Goal: Task Accomplishment & Management: Use online tool/utility

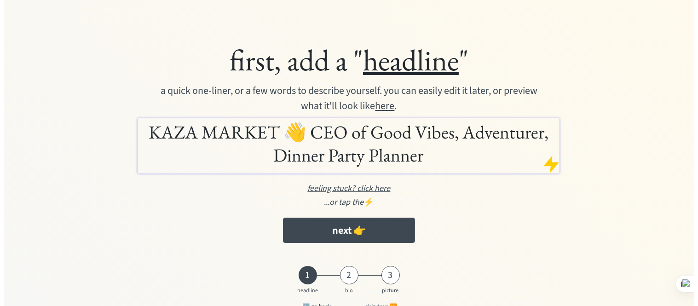
scroll to position [28, 0]
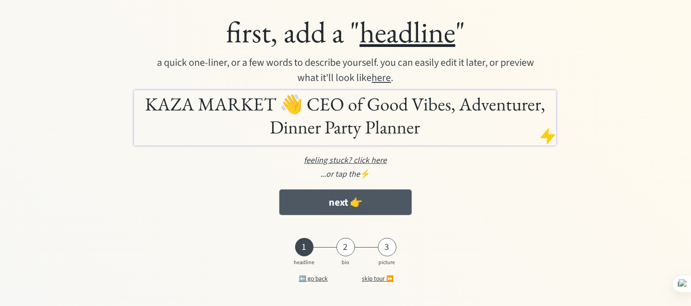
click at [388, 202] on button "next 👉" at bounding box center [345, 202] width 132 height 25
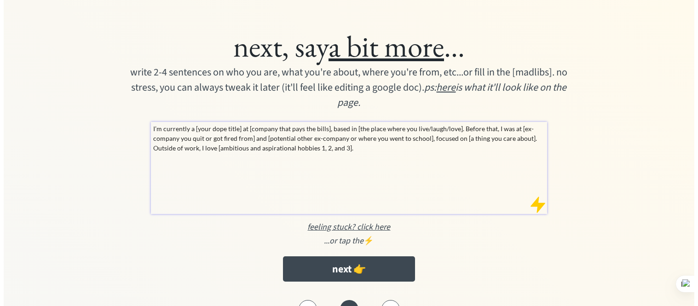
scroll to position [62, 0]
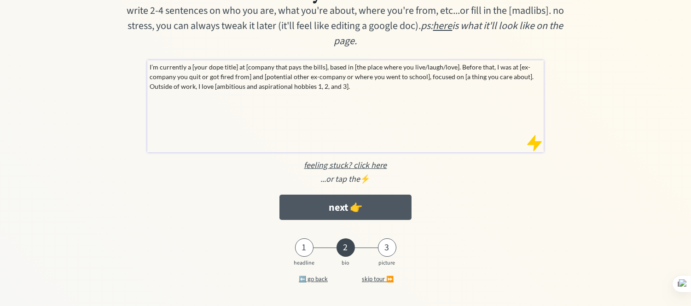
click at [376, 214] on button "next 👉" at bounding box center [345, 207] width 132 height 25
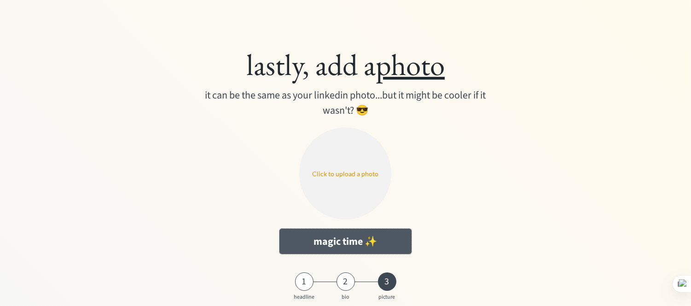
click at [353, 236] on button "magic time ✨" at bounding box center [345, 241] width 132 height 25
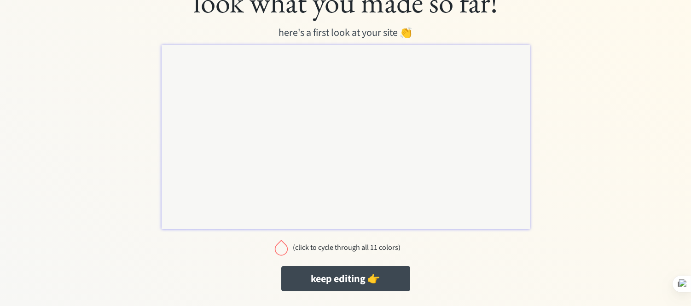
scroll to position [34, 0]
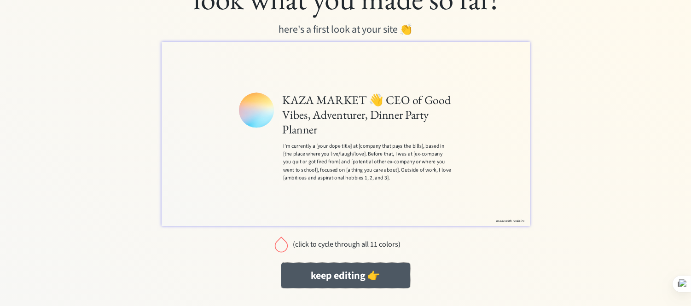
click at [351, 273] on button "keep editing 👉" at bounding box center [345, 275] width 129 height 25
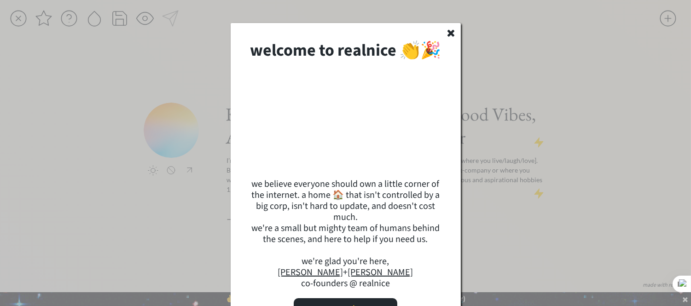
click at [455, 28] on icon at bounding box center [451, 33] width 11 height 10
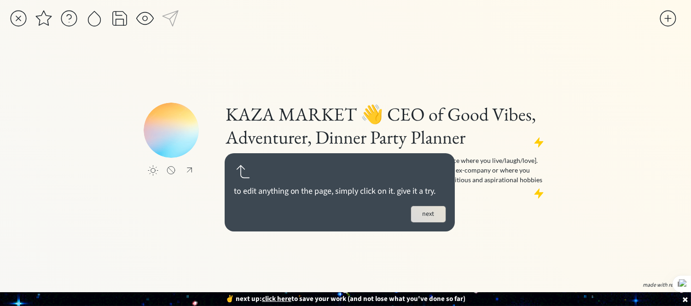
click at [432, 213] on button "next" at bounding box center [428, 214] width 35 height 16
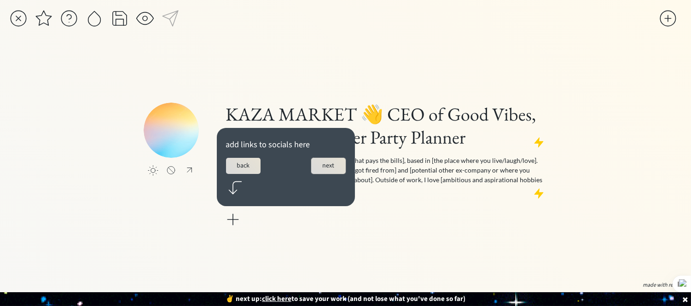
click at [334, 164] on button "next" at bounding box center [328, 166] width 35 height 16
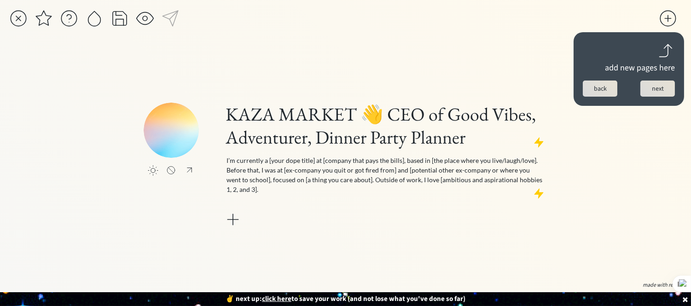
click at [655, 91] on button "next" at bounding box center [657, 89] width 35 height 16
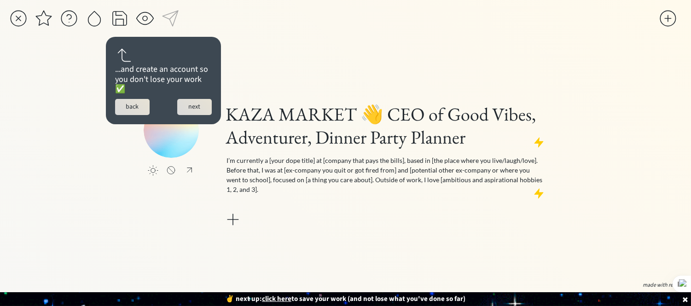
click at [192, 104] on button "next" at bounding box center [194, 107] width 35 height 16
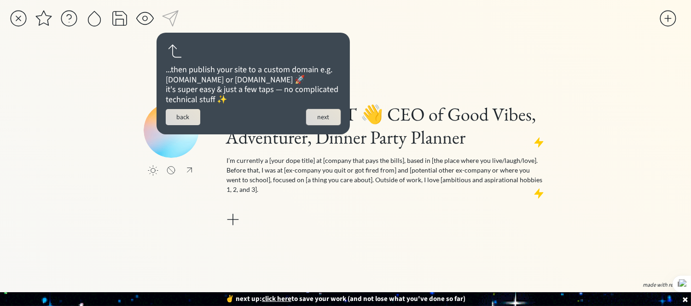
click at [321, 125] on button "next" at bounding box center [323, 117] width 35 height 16
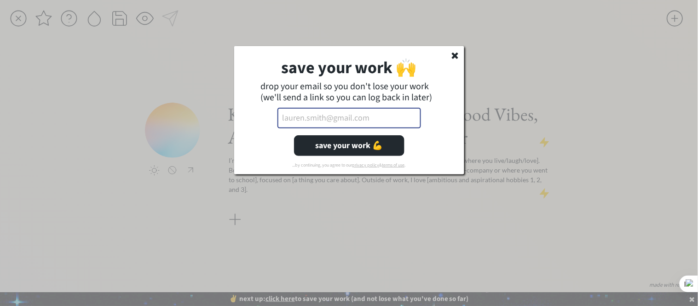
click at [371, 122] on input "email" at bounding box center [350, 118] width 144 height 21
click at [453, 54] on use at bounding box center [455, 55] width 6 height 6
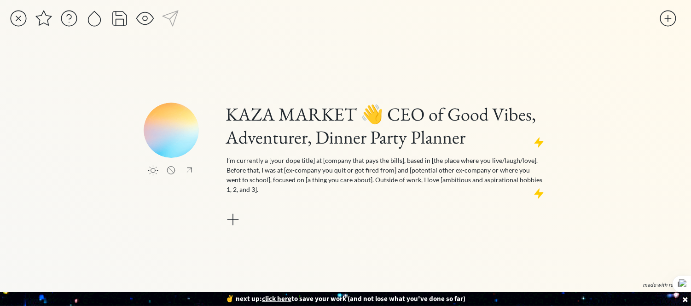
scroll to position [35, 0]
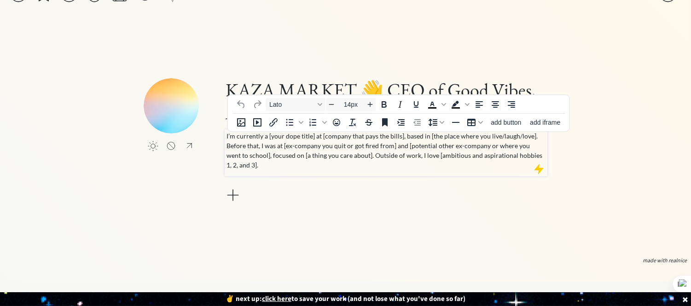
click at [355, 141] on p "I’m currently a [your dope title] at [company that pays the bills], based in [t…" at bounding box center [386, 150] width 319 height 39
click at [352, 146] on p "I’m currently a [your dope title] at [company that pays the bills], based in [t…" at bounding box center [386, 150] width 319 height 39
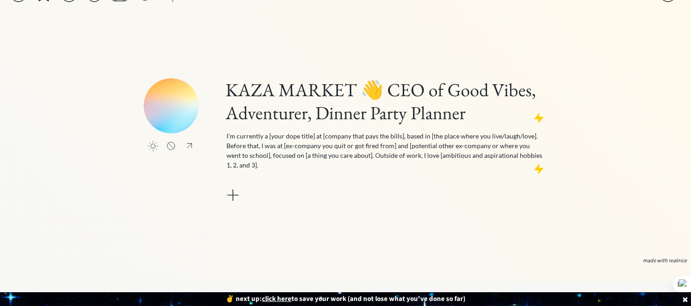
click at [343, 193] on div "KAZA MARKET 👋 CEO of Good Vibes, Adventurer, Dinner Party Planner I’m currently…" at bounding box center [386, 141] width 323 height 127
click at [229, 186] on div at bounding box center [233, 195] width 18 height 18
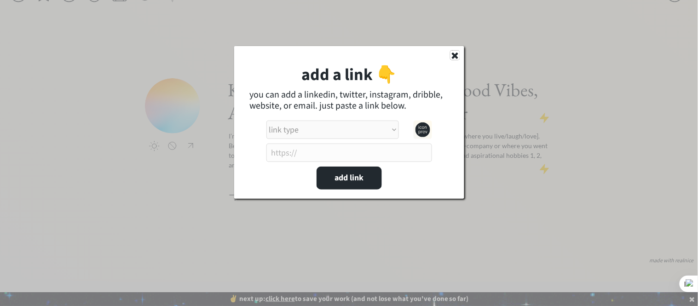
click at [457, 55] on use at bounding box center [455, 55] width 6 height 6
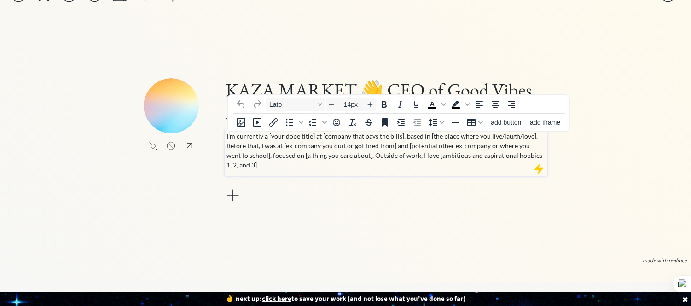
click at [320, 131] on p "I’m currently a [your dope title] at [company that pays the bills], based in [t…" at bounding box center [386, 150] width 319 height 39
click at [245, 118] on icon "Insert image" at bounding box center [241, 122] width 8 height 8
click at [257, 117] on icon "add video" at bounding box center [257, 122] width 11 height 11
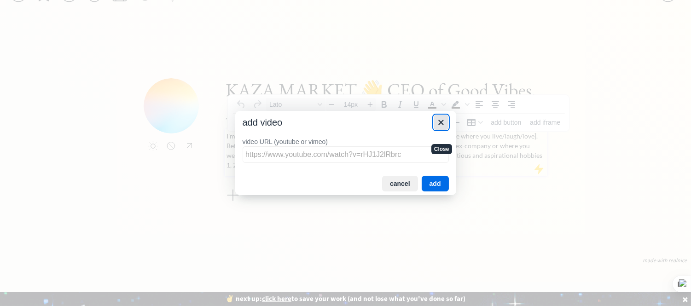
click at [440, 122] on icon "Close" at bounding box center [440, 122] width 5 height 5
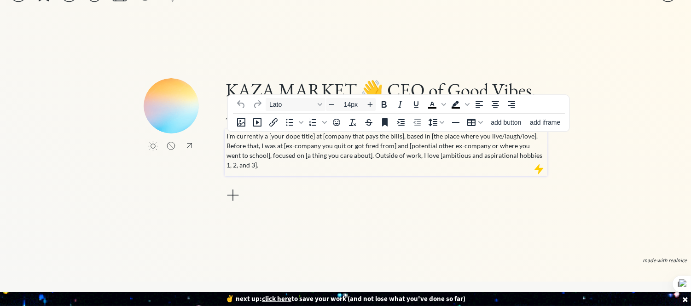
scroll to position [0, 0]
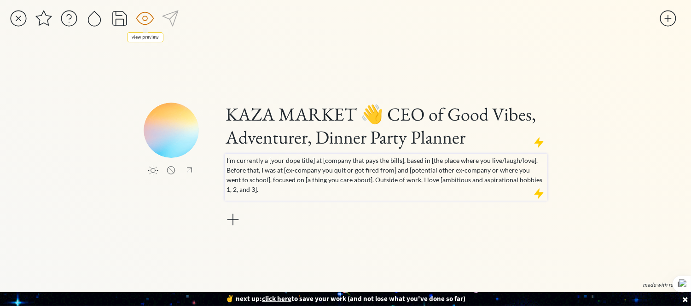
click at [144, 18] on div at bounding box center [145, 18] width 18 height 18
